Goal: Task Accomplishment & Management: Use online tool/utility

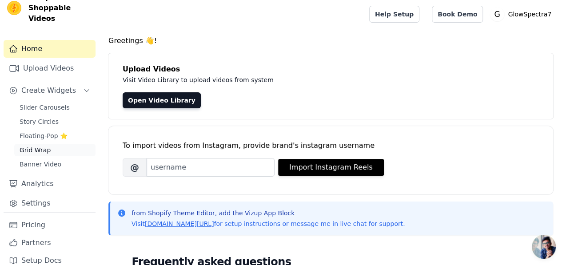
scroll to position [17, 0]
click at [43, 145] on span "Grid Wrap" at bounding box center [35, 149] width 31 height 9
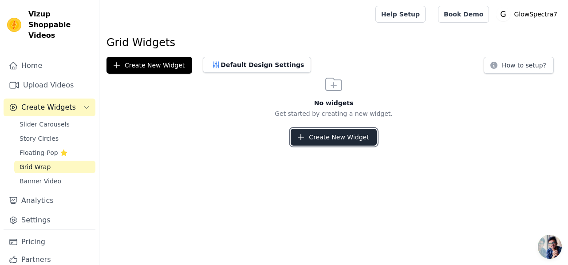
click at [348, 139] on button "Create New Widget" at bounding box center [334, 137] width 86 height 17
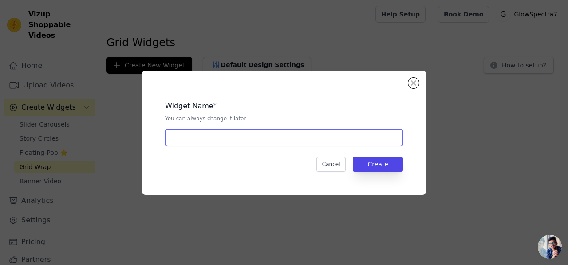
click at [295, 136] on input "text" at bounding box center [284, 137] width 238 height 17
type input "grid"
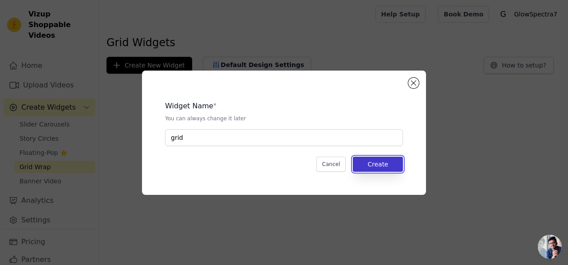
click at [388, 167] on button "Create" at bounding box center [378, 164] width 50 height 15
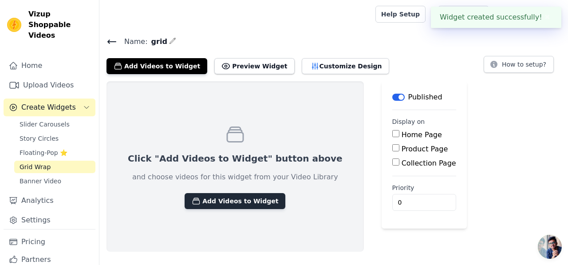
click at [237, 194] on button "Add Videos to Widget" at bounding box center [235, 201] width 101 height 16
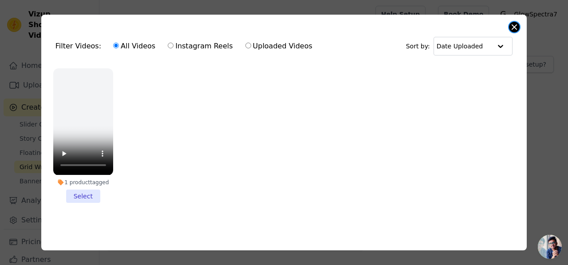
click at [513, 25] on button "Close modal" at bounding box center [514, 27] width 11 height 11
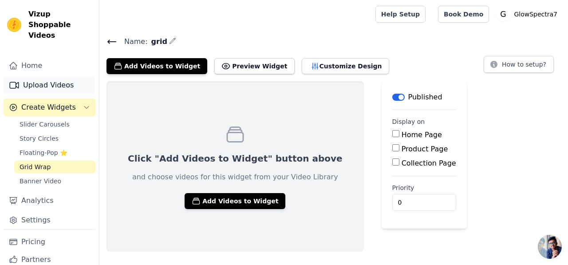
click at [31, 76] on link "Upload Videos" at bounding box center [50, 85] width 92 height 18
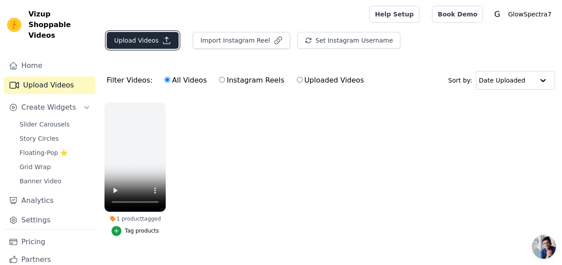
click at [147, 41] on button "Upload Videos" at bounding box center [143, 40] width 72 height 17
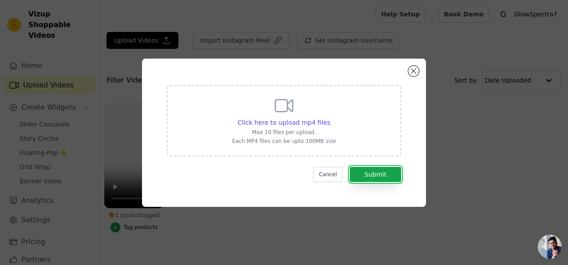
drag, startPoint x: 368, startPoint y: 177, endPoint x: 237, endPoint y: 174, distance: 131.0
click at [231, 182] on div "Click here to upload mp4 files Max 10 files per upload. Each MP4 files can be u…" at bounding box center [284, 133] width 252 height 116
click at [274, 140] on p "Each MP4 files can be upto 100MB size" at bounding box center [284, 141] width 104 height 7
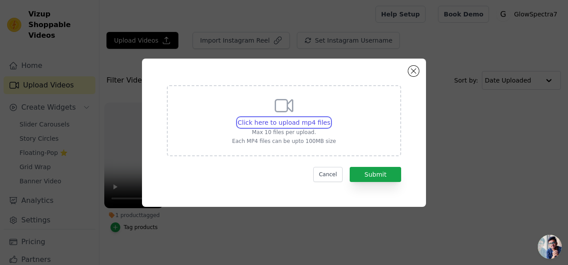
click at [330, 118] on input "Click here to upload mp4 files Max 10 files per upload. Each MP4 files can be u…" at bounding box center [330, 118] width 0 height 0
type input "C:\fakepath\PixVerse_V5_Image_Text_360P_Scene_1_–_Urban_St (1).mp4"
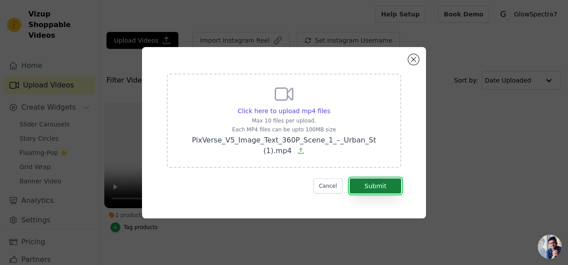
click at [384, 182] on button "Submit" at bounding box center [376, 185] width 52 height 15
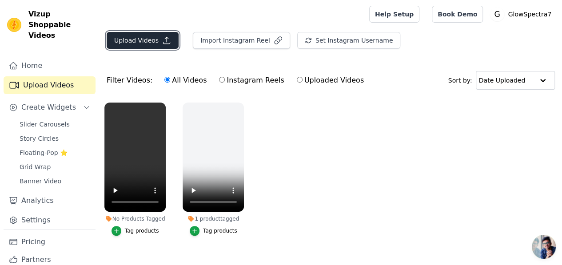
click at [162, 42] on icon "button" at bounding box center [166, 40] width 9 height 9
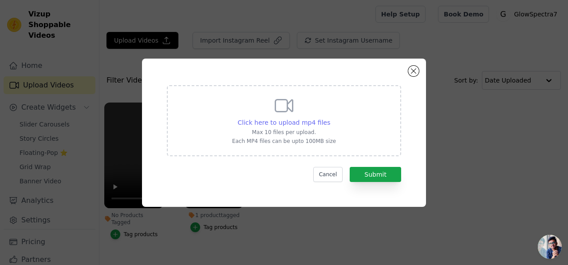
click at [258, 118] on div "Click here to upload mp4 files" at bounding box center [284, 122] width 93 height 9
click at [330, 118] on input "Click here to upload mp4 files Max 10 files per upload. Each MP4 files can be u…" at bounding box center [330, 118] width 0 height 0
type input "C:\fakepath\WhatsApp Video 2025-09-03 at 6.28.05 PM.mp4"
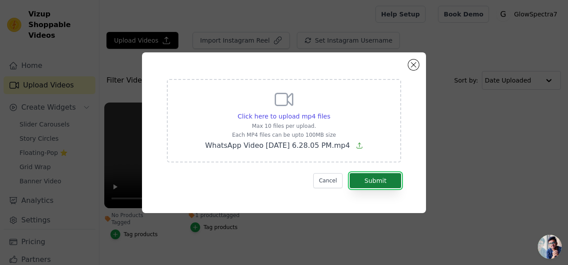
click at [381, 179] on button "Submit" at bounding box center [376, 180] width 52 height 15
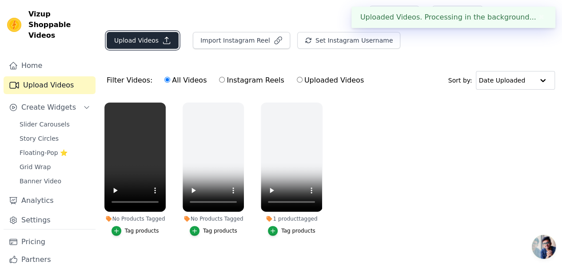
click at [138, 44] on button "Upload Videos" at bounding box center [143, 40] width 72 height 17
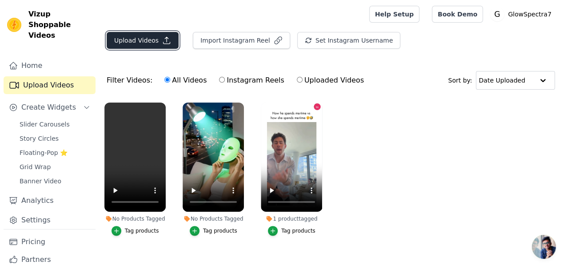
click at [152, 38] on button "Upload Videos" at bounding box center [143, 40] width 72 height 17
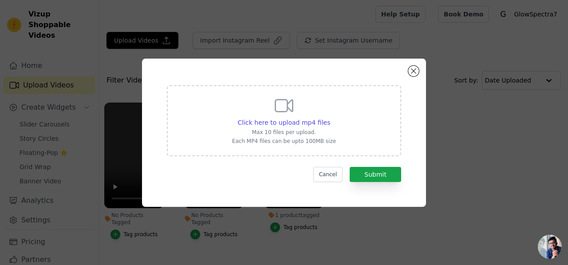
click at [493, 153] on div "Click here to upload mp4 files Max 10 files per upload. Each MP4 files can be u…" at bounding box center [284, 132] width 540 height 177
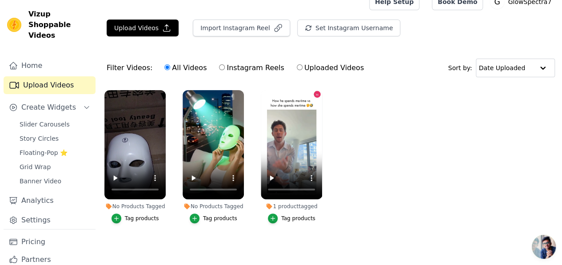
scroll to position [13, 0]
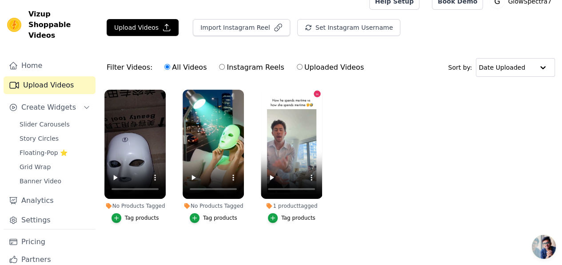
click at [106, 213] on div "Tag products" at bounding box center [134, 218] width 61 height 10
click at [44, 163] on span "Grid Wrap" at bounding box center [35, 167] width 31 height 9
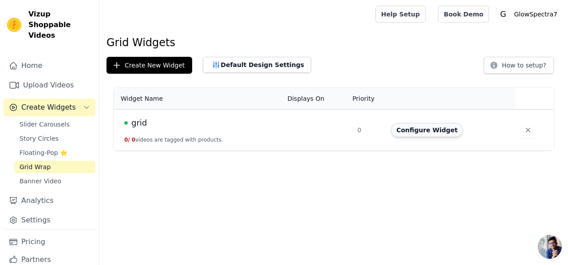
click at [432, 127] on button "Configure Widget" at bounding box center [427, 130] width 72 height 14
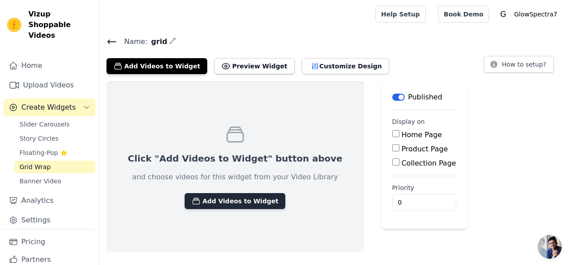
click at [230, 197] on button "Add Videos to Widget" at bounding box center [235, 201] width 101 height 16
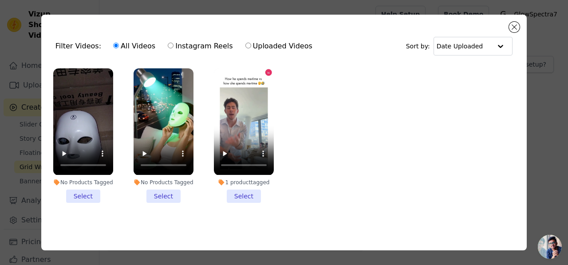
click at [82, 195] on li "No Products Tagged Select" at bounding box center [83, 135] width 60 height 134
click at [0, 0] on input "No Products Tagged Select" at bounding box center [0, 0] width 0 height 0
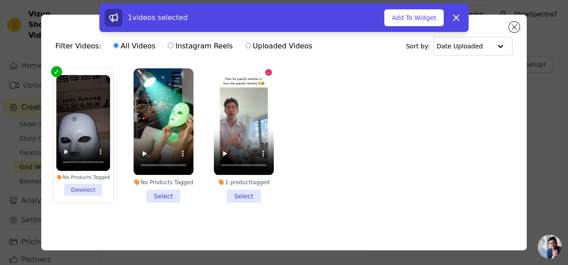
click at [162, 196] on li "No Products Tagged Select" at bounding box center [164, 135] width 60 height 134
click at [0, 0] on input "No Products Tagged Select" at bounding box center [0, 0] width 0 height 0
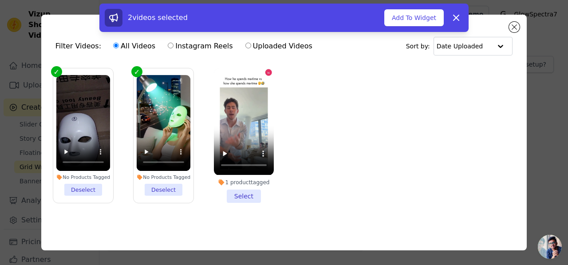
click at [241, 197] on li "1 product tagged Select" at bounding box center [244, 135] width 60 height 134
click at [0, 0] on input "1 product tagged Select" at bounding box center [0, 0] width 0 height 0
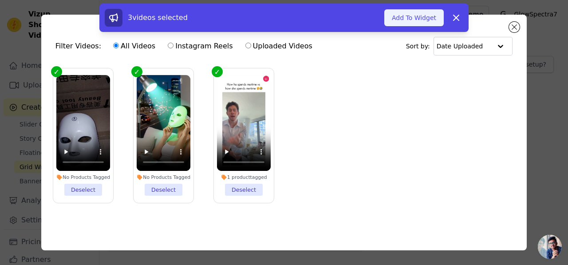
click at [424, 24] on button "Add To Widget" at bounding box center [414, 17] width 59 height 17
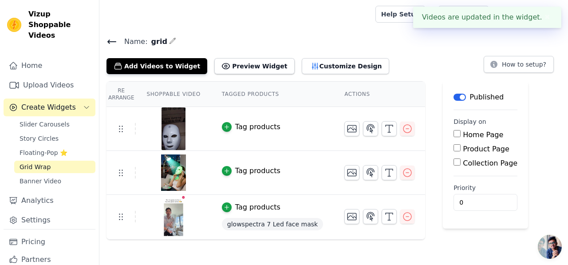
click at [454, 135] on input "Home Page" at bounding box center [457, 133] width 7 height 7
checkbox input "true"
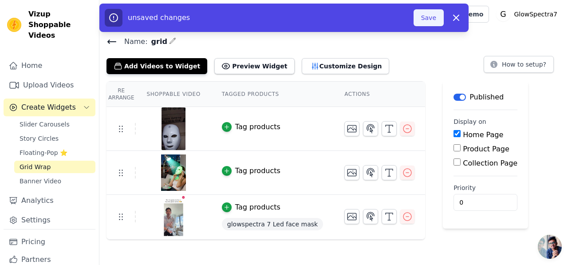
click at [430, 17] on button "Save" at bounding box center [429, 17] width 30 height 17
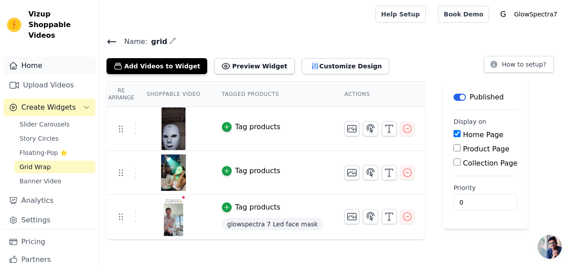
click at [26, 57] on link "Home" at bounding box center [50, 66] width 92 height 18
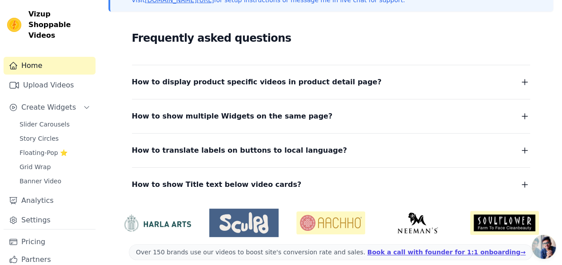
scroll to position [232, 0]
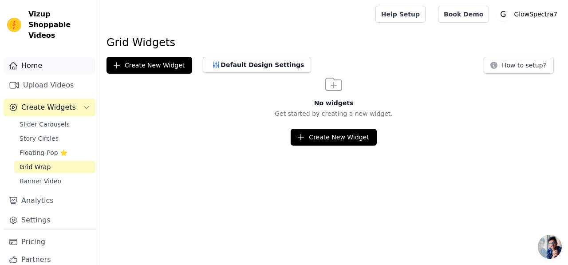
click at [40, 57] on link "Home" at bounding box center [50, 66] width 92 height 18
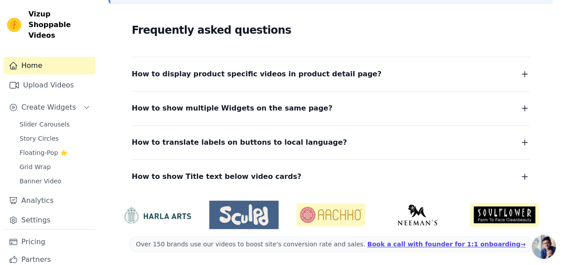
scroll to position [232, 0]
click at [39, 163] on span "Grid Wrap" at bounding box center [35, 167] width 31 height 9
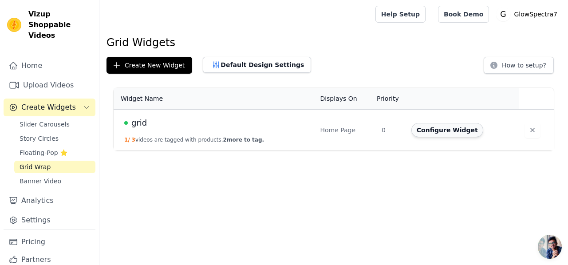
click at [445, 130] on button "Configure Widget" at bounding box center [448, 130] width 72 height 14
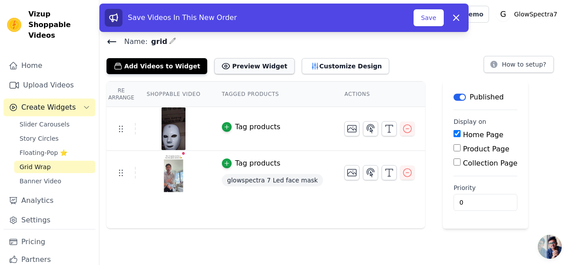
click at [225, 64] on button "Preview Widget" at bounding box center [254, 66] width 80 height 16
click at [222, 122] on div "button" at bounding box center [227, 127] width 10 height 10
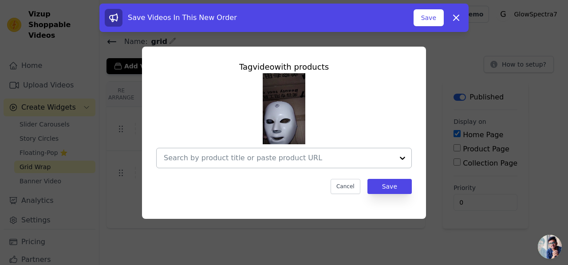
click at [269, 159] on input "text" at bounding box center [279, 158] width 230 height 11
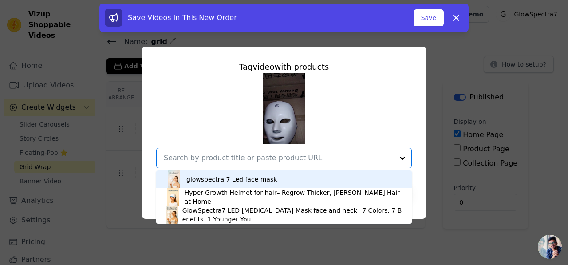
click at [255, 185] on div "glowspectra 7 Led face mask" at bounding box center [284, 180] width 238 height 18
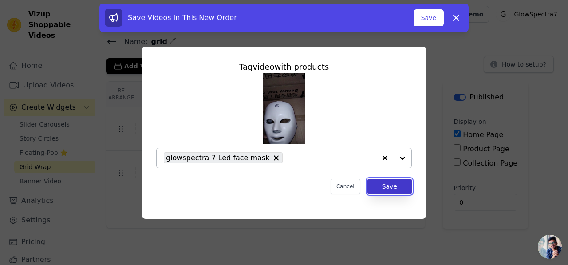
click at [394, 186] on button "Save" at bounding box center [390, 186] width 44 height 15
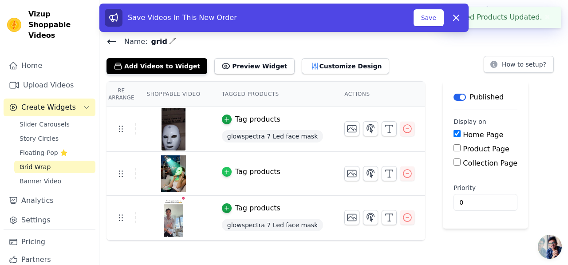
click at [224, 171] on icon "button" at bounding box center [227, 172] width 6 height 6
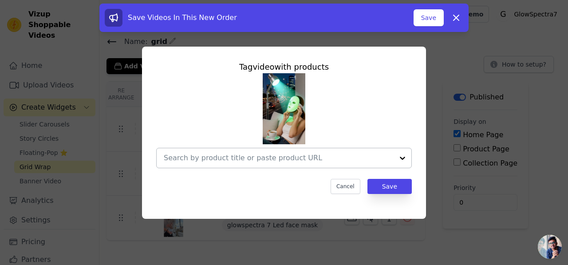
click at [307, 162] on input "text" at bounding box center [279, 158] width 230 height 11
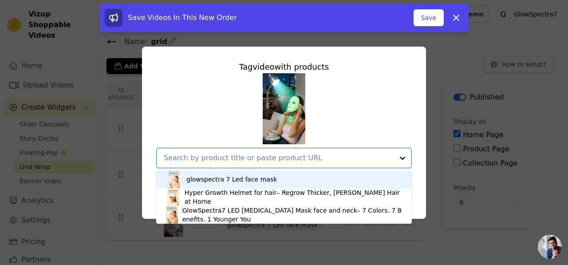
click at [246, 179] on div "glowspectra 7 Led face mask" at bounding box center [231, 179] width 91 height 9
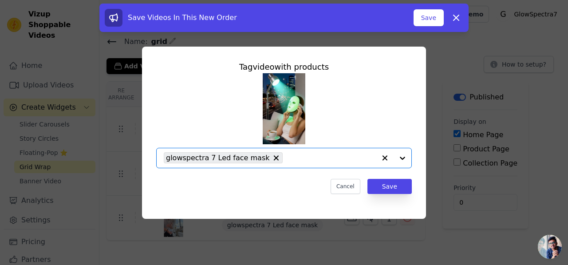
click at [340, 161] on input "text" at bounding box center [331, 158] width 89 height 11
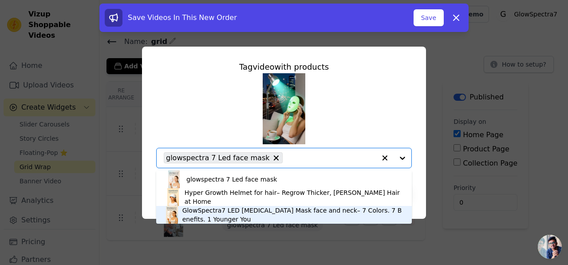
click at [244, 214] on div "GlowSpectra7 LED [MEDICAL_DATA] Mask face and neck– 7 Colors. 7 Benefits. 1 You…" at bounding box center [292, 215] width 221 height 18
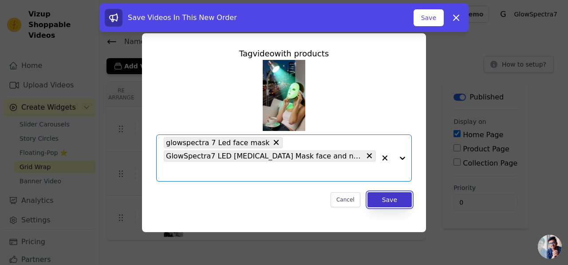
click at [387, 199] on button "Save" at bounding box center [390, 199] width 44 height 15
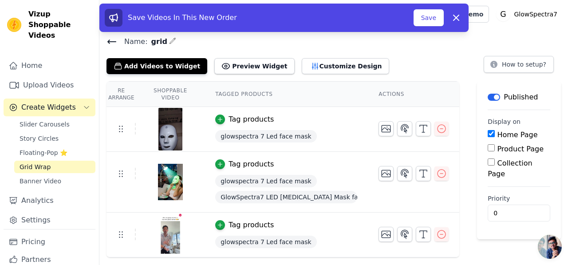
click at [463, 63] on div "Add Videos to Widget Preview Widget Customize Design How to setup?" at bounding box center [334, 65] width 455 height 20
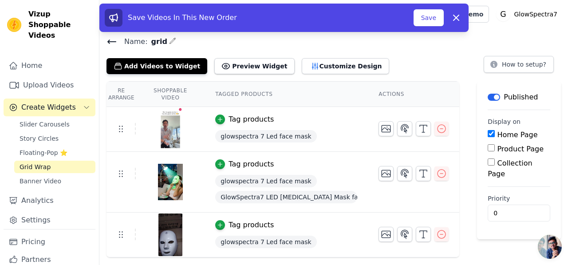
click at [472, 243] on div "Re Arrange Shoppable Video Tagged Products Actions Tag products glowspectra 7 L…" at bounding box center [333, 169] width 469 height 176
click at [420, 16] on button "Save" at bounding box center [429, 17] width 30 height 17
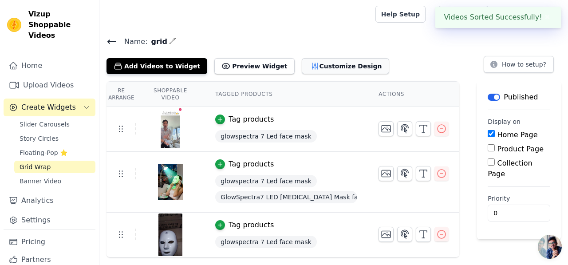
click at [323, 68] on button "Customize Design" at bounding box center [345, 66] width 87 height 16
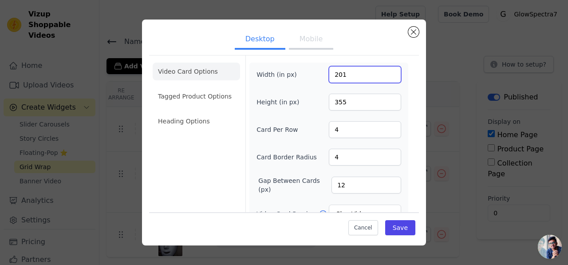
type input "201"
click at [392, 74] on input "201" at bounding box center [365, 74] width 72 height 17
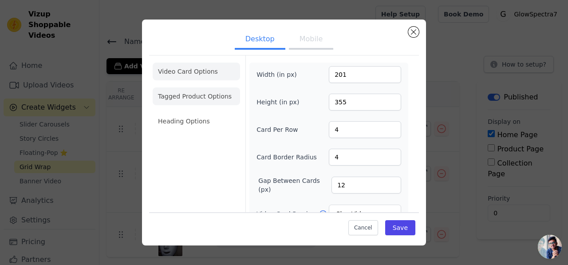
click at [183, 98] on li "Tagged Product Options" at bounding box center [196, 96] width 87 height 18
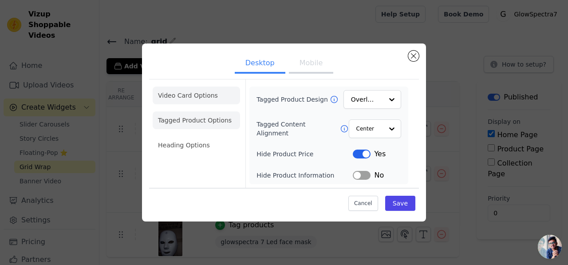
click at [194, 101] on li "Video Card Options" at bounding box center [196, 96] width 87 height 18
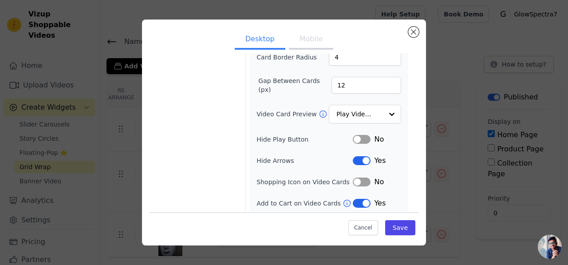
scroll to position [100, 0]
click at [365, 138] on button "Label" at bounding box center [362, 139] width 18 height 9
click at [397, 230] on button "Save" at bounding box center [400, 227] width 30 height 15
